Goal: Task Accomplishment & Management: Complete application form

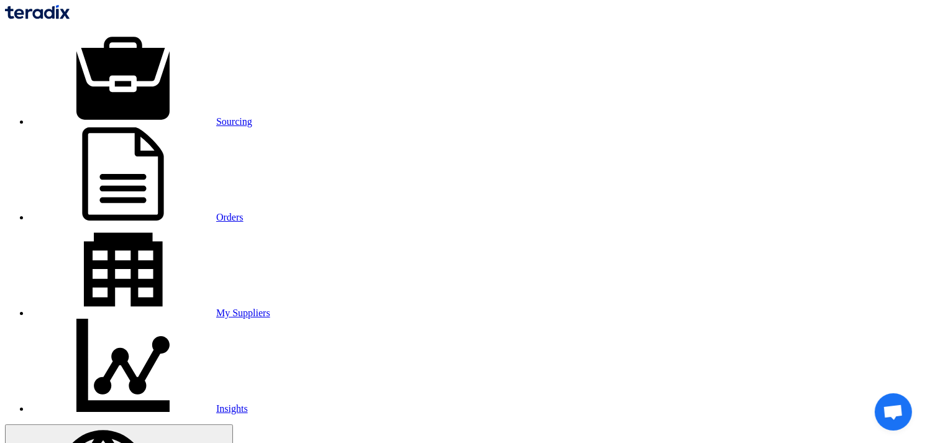
click at [165, 116] on link "Sourcing" at bounding box center [141, 121] width 222 height 11
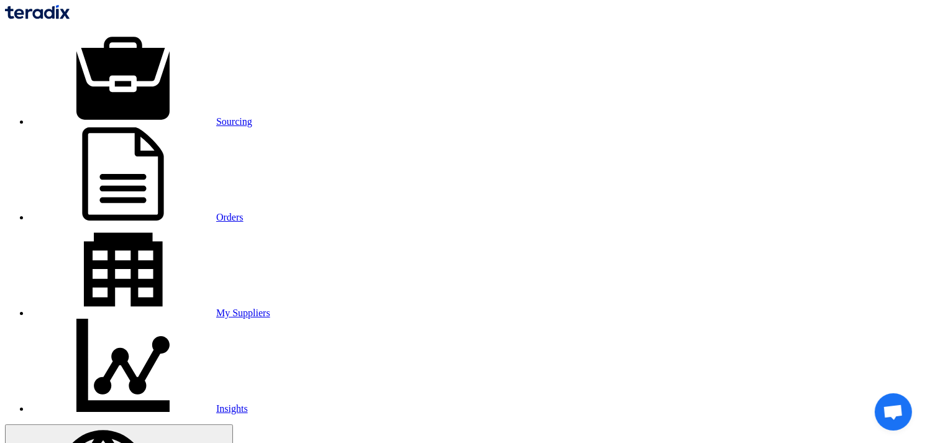
paste input "KAYAN-PR-718-2025"
drag, startPoint x: 198, startPoint y: 263, endPoint x: -3, endPoint y: 276, distance: 201.1
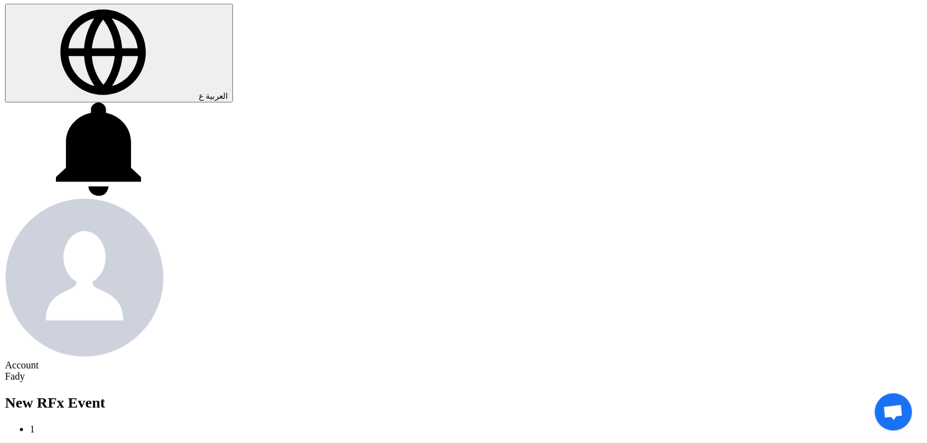
scroll to position [483, 0]
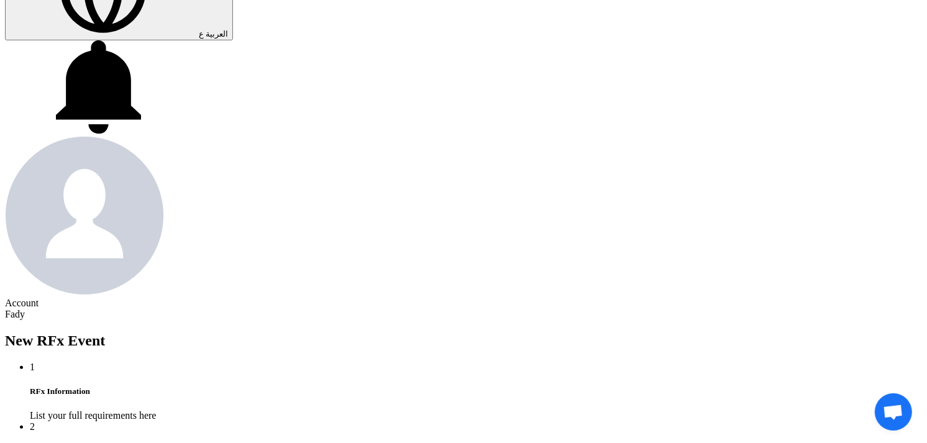
type input "KAYAN-PR-718-2025"
paste input "KAYAN-PR-718-2025"
type input "KAYAN-PR-718-2025"
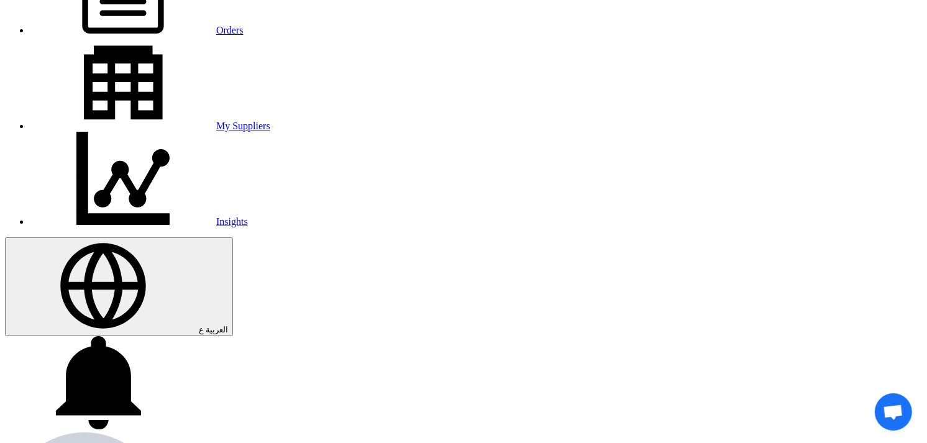
scroll to position [0, 0]
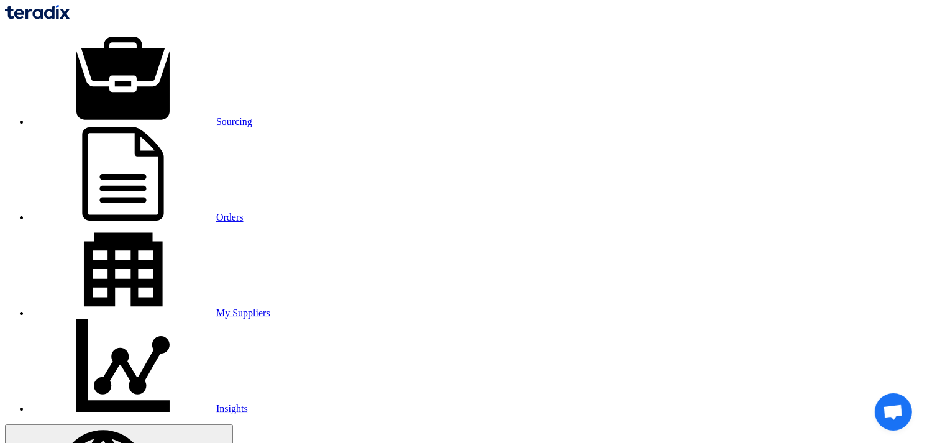
drag, startPoint x: 194, startPoint y: 271, endPoint x: -3, endPoint y: 287, distance: 197.6
type input "ت"
type input "ٍ"
type input "Supply of Lenovo tab"
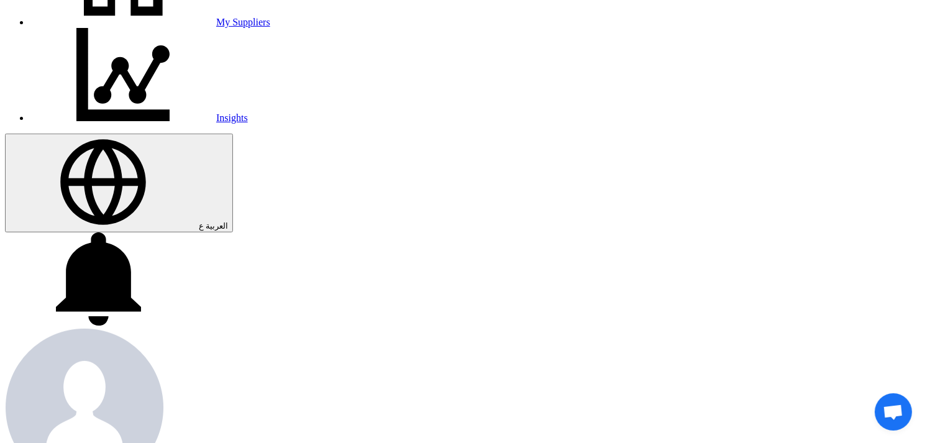
scroll to position [345, 0]
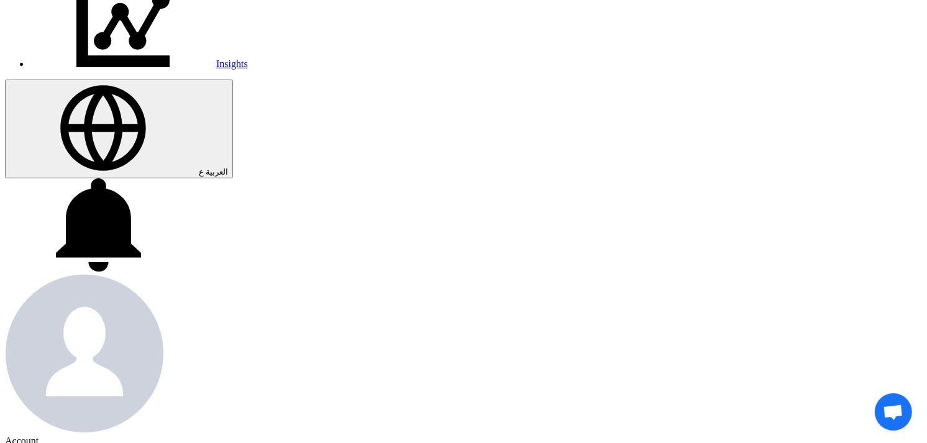
type input "[DATE]"
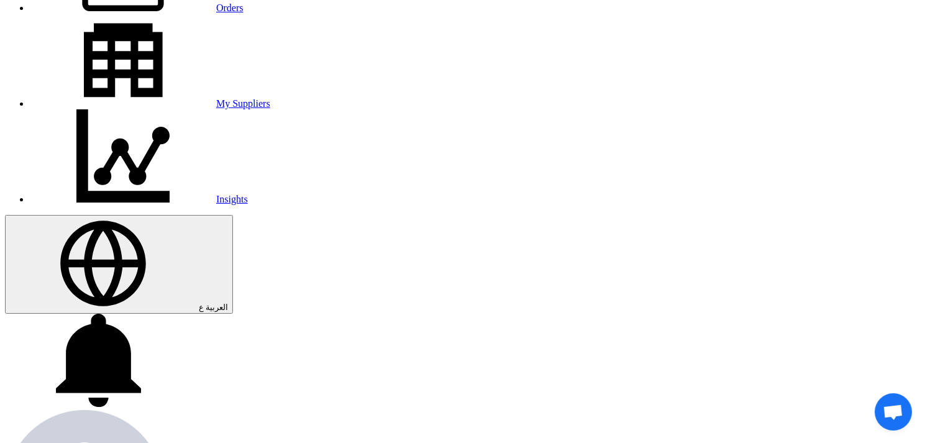
scroll to position [207, 0]
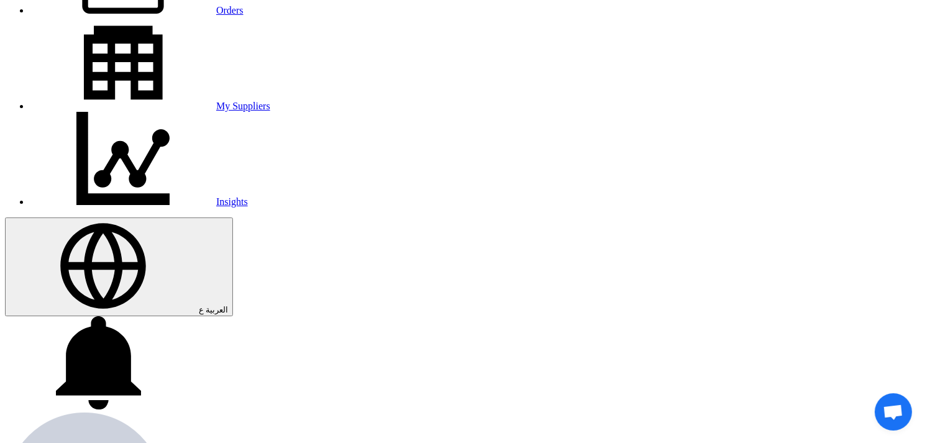
type input "03"
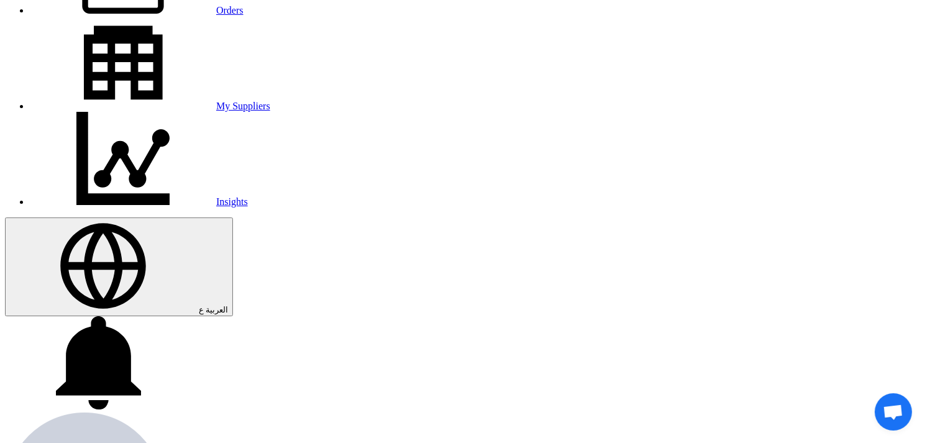
type input "00"
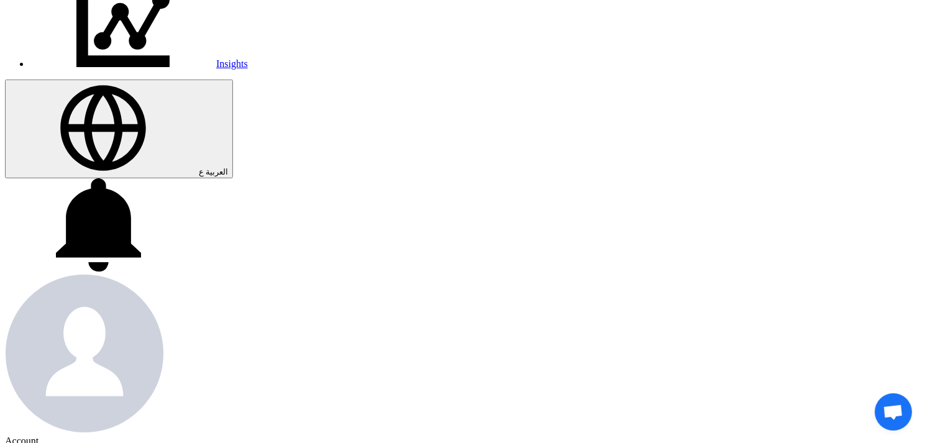
radio input "true"
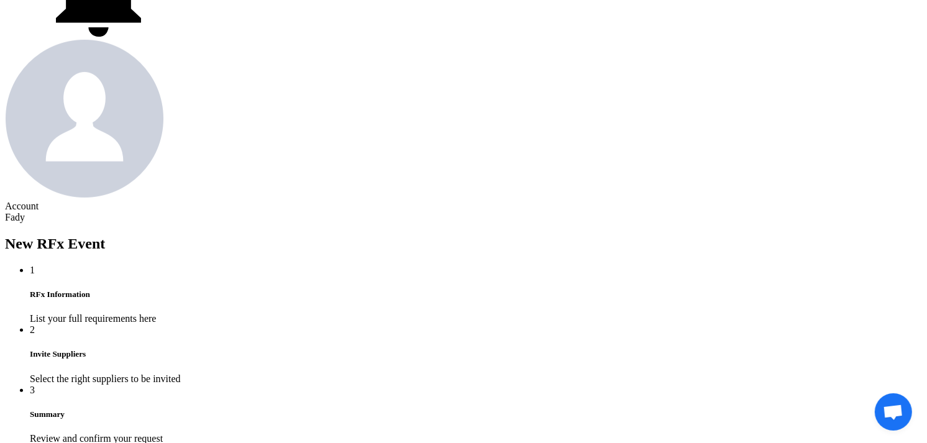
scroll to position [621, 0]
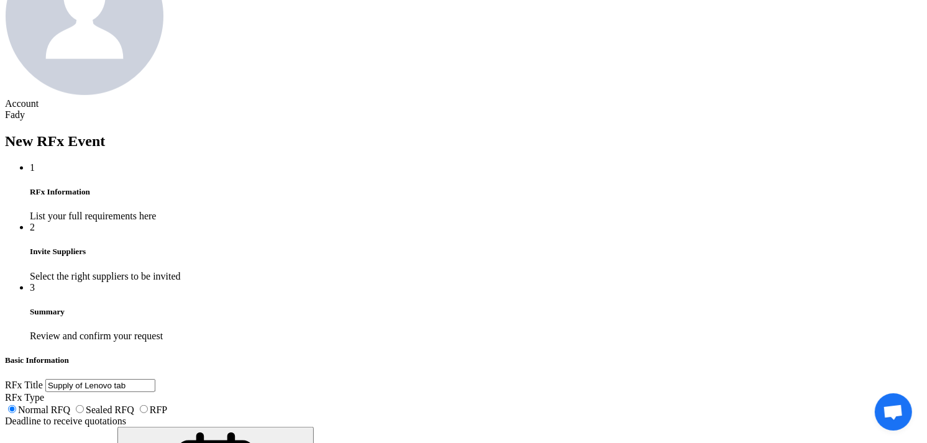
scroll to position [759, 0]
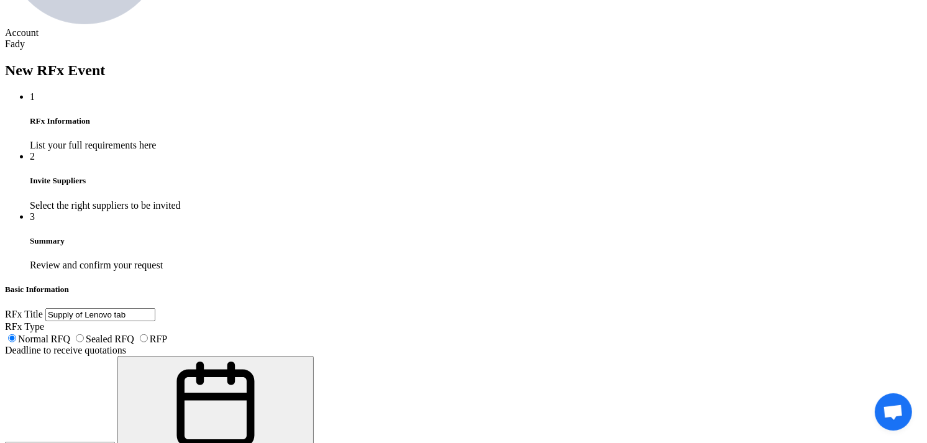
type input "1"
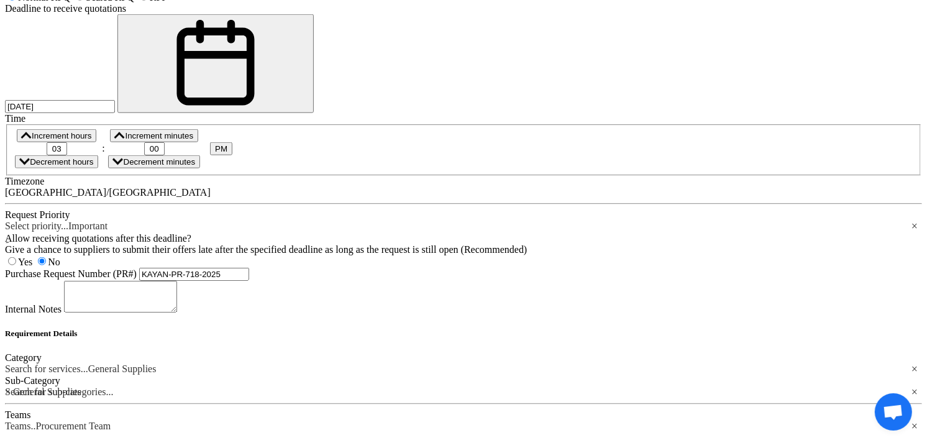
scroll to position [1098, 0]
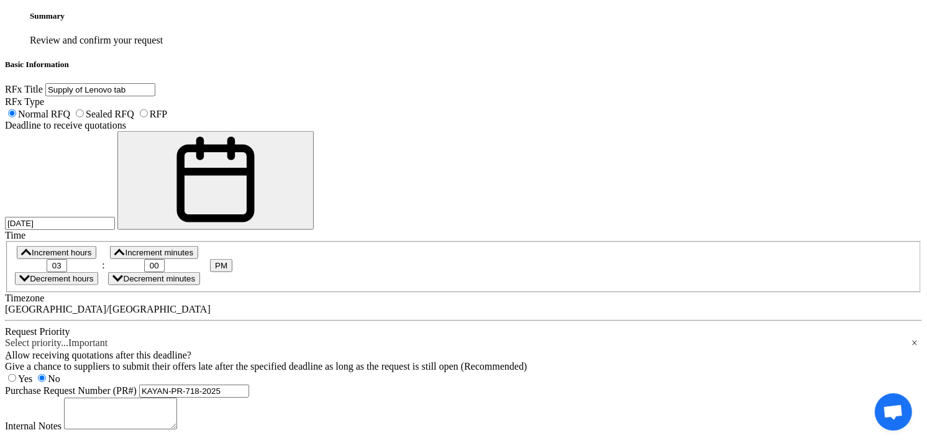
scroll to position [684, 0]
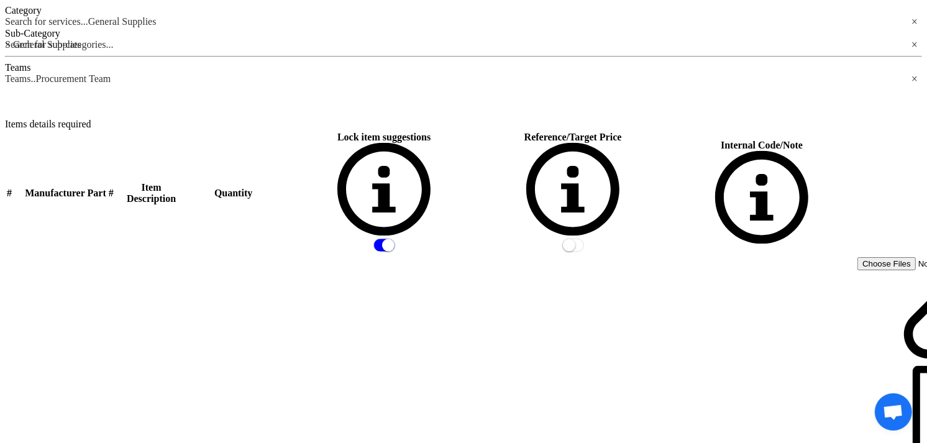
scroll to position [1374, 0]
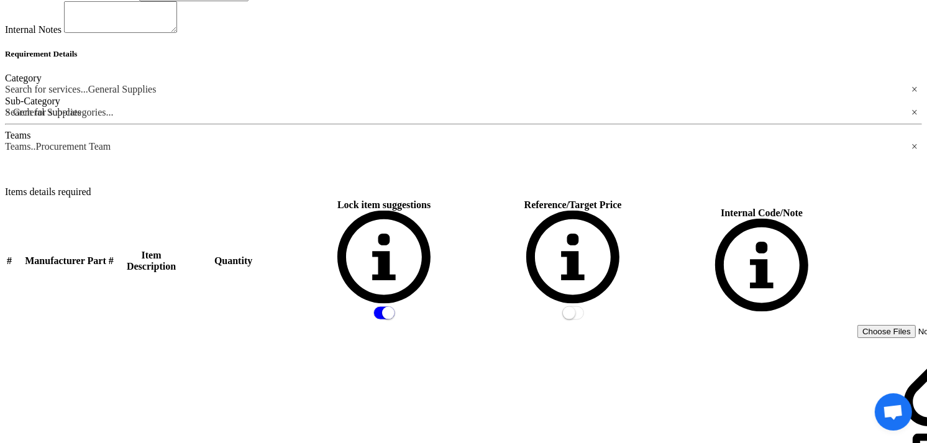
scroll to position [0, 0]
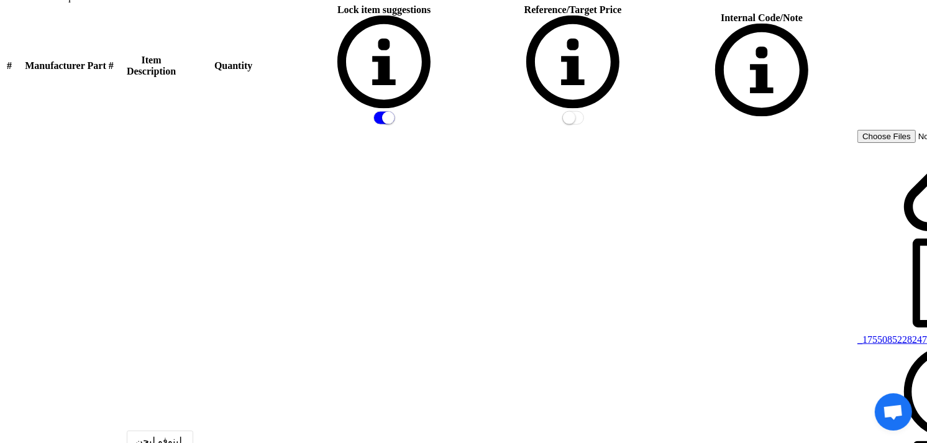
scroll to position [1581, 0]
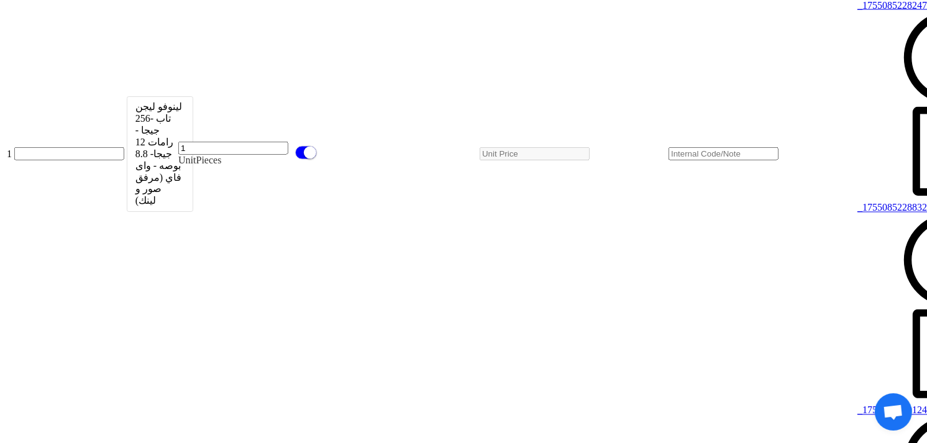
scroll to position [1926, 0]
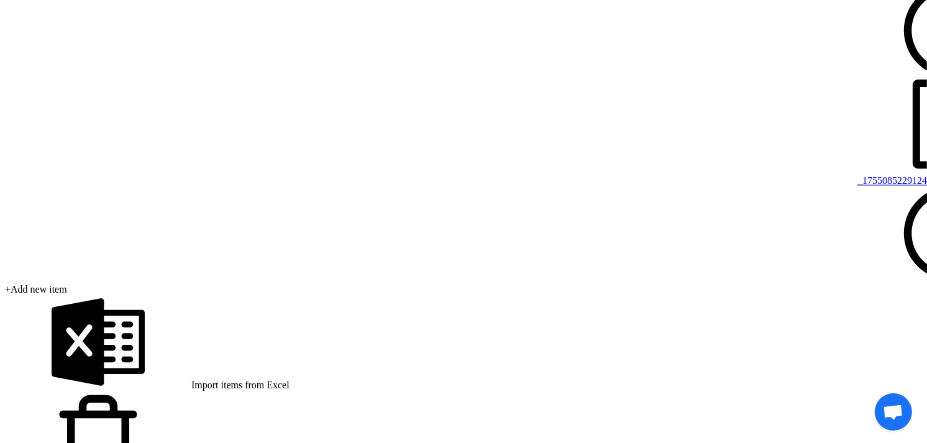
scroll to position [2409, 0]
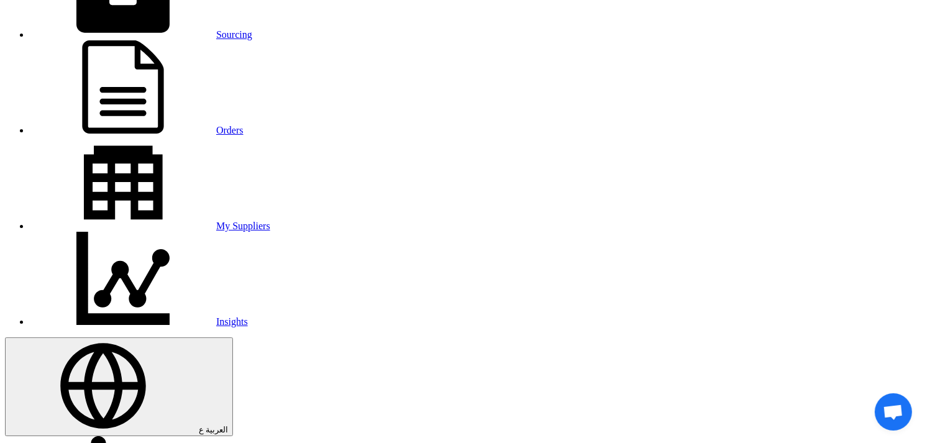
scroll to position [207, 0]
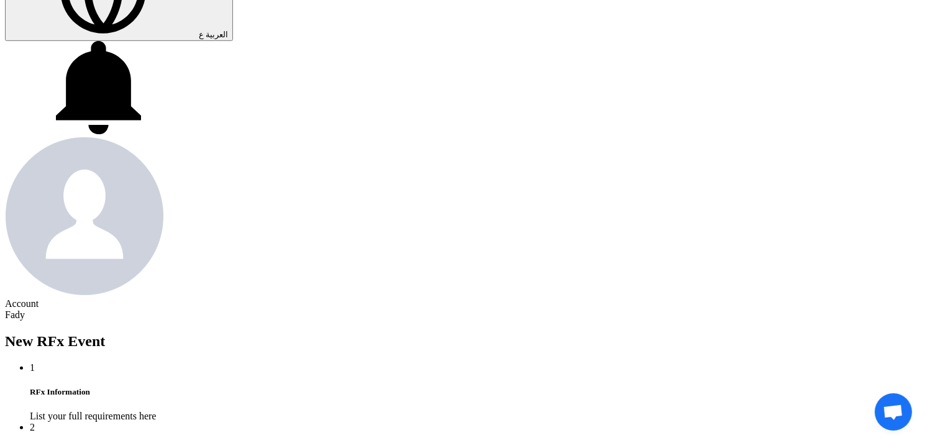
scroll to position [483, 0]
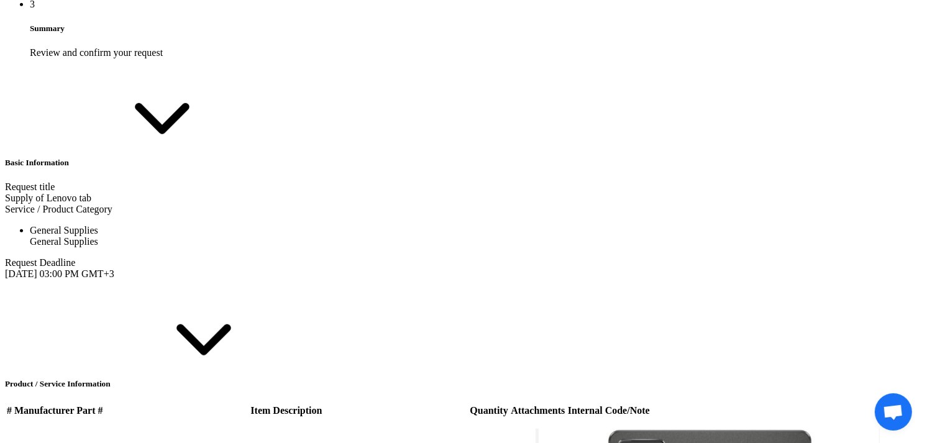
scroll to position [966, 0]
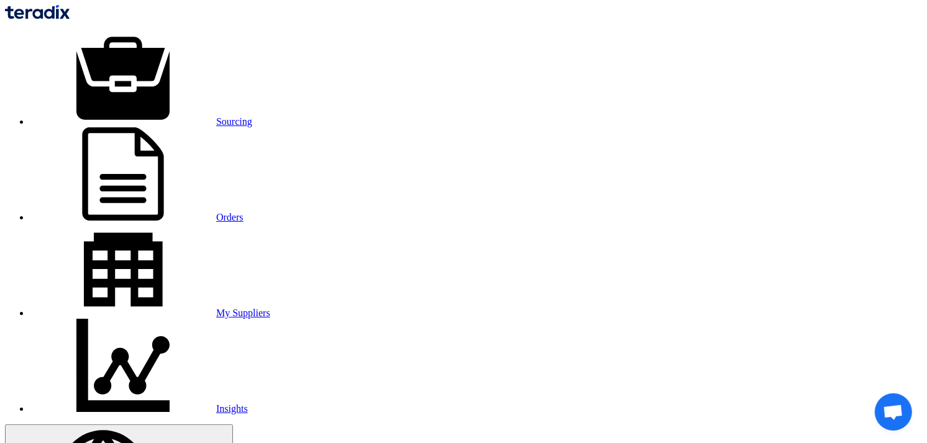
click at [196, 116] on link "Sourcing" at bounding box center [141, 121] width 222 height 11
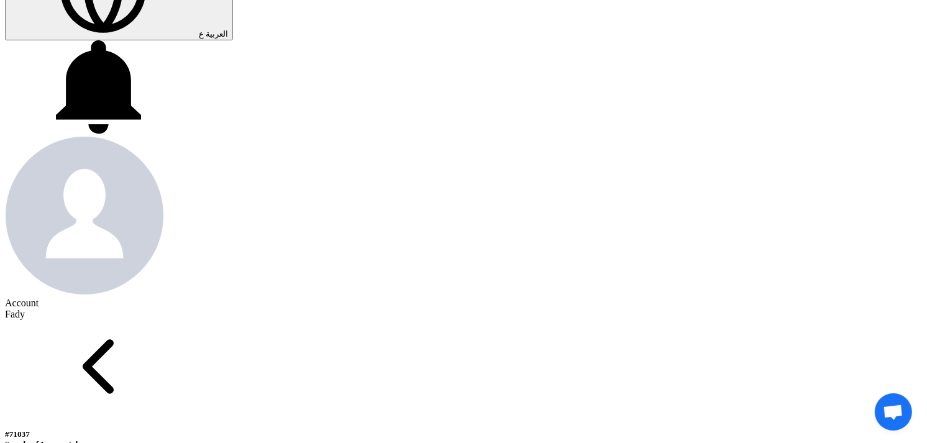
scroll to position [345, 0]
